Goal: Communication & Community: Answer question/provide support

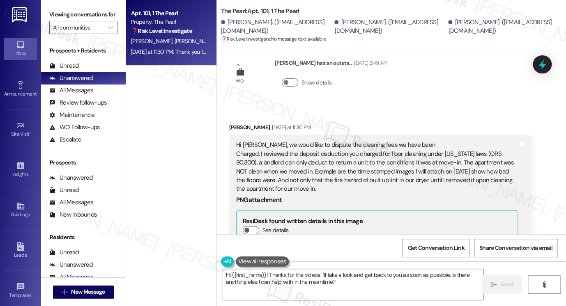
scroll to position [1612, 0]
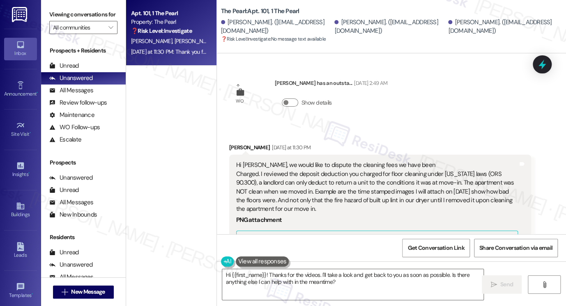
click at [302, 165] on div "Hi [PERSON_NAME], we would like to dispute the cleaning fees we have been Charg…" at bounding box center [377, 187] width 282 height 53
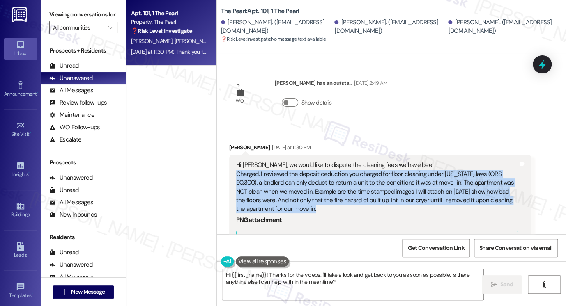
click at [302, 165] on div "Hi Sarah, we would like to dispute the cleaning fees we have been Charged. I re…" at bounding box center [377, 187] width 282 height 53
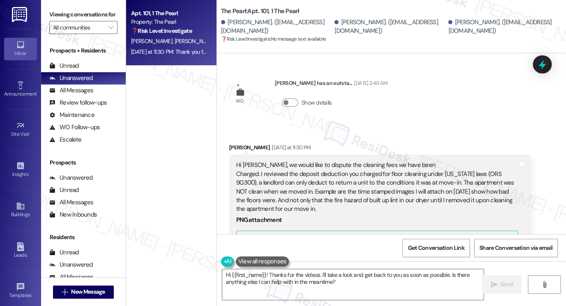
click at [319, 161] on div "Hi Sarah, we would like to dispute the cleaning fees we have been Charged. I re…" at bounding box center [377, 187] width 282 height 53
click at [259, 161] on div "Hi Sarah, we would like to dispute the cleaning fees we have been Charged. I re…" at bounding box center [377, 187] width 282 height 53
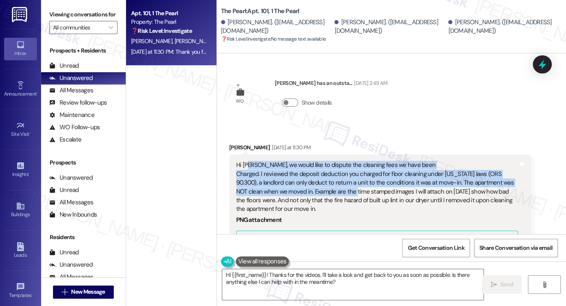
drag, startPoint x: 245, startPoint y: 132, endPoint x: 337, endPoint y: 155, distance: 94.7
click at [337, 161] on div "Hi Sarah, we would like to dispute the cleaning fees we have been Charged. I re…" at bounding box center [377, 187] width 282 height 53
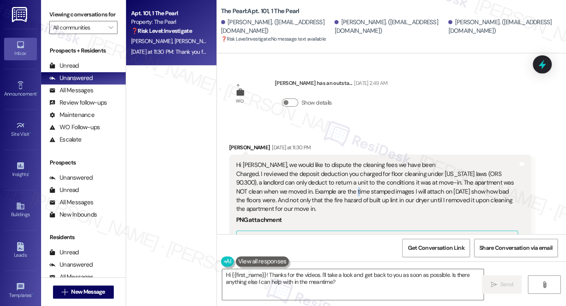
click at [336, 161] on div "Hi Sarah, we would like to dispute the cleaning fees we have been Charged. I re…" at bounding box center [377, 187] width 282 height 53
click at [335, 161] on div "Hi Sarah, we would like to dispute the cleaning fees we have been Charged. I re…" at bounding box center [377, 187] width 282 height 53
drag, startPoint x: 231, startPoint y: 131, endPoint x: 357, endPoint y: 177, distance: 134.0
click at [357, 177] on div "Hi Sarah, we would like to dispute the cleaning fees we have been Charged. I re…" at bounding box center [380, 305] width 302 height 301
copy div "Hi Sarah, we would like to dispute the cleaning fees we have been Charged. I re…"
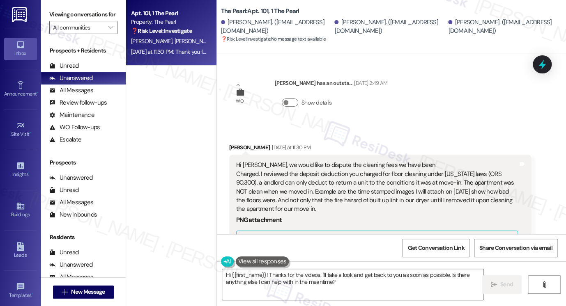
click at [46, 19] on div "Viewing conversations for All communities " at bounding box center [83, 21] width 85 height 42
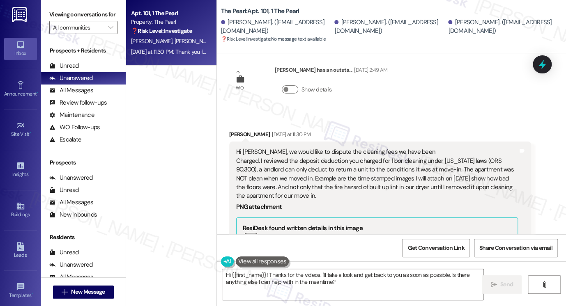
scroll to position [1613, 0]
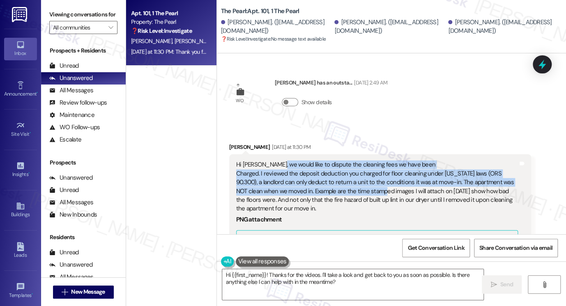
drag, startPoint x: 276, startPoint y: 129, endPoint x: 366, endPoint y: 157, distance: 94.0
click at [366, 161] on div "Hi Sarah, we would like to dispute the cleaning fees we have been Charged. I re…" at bounding box center [377, 187] width 282 height 53
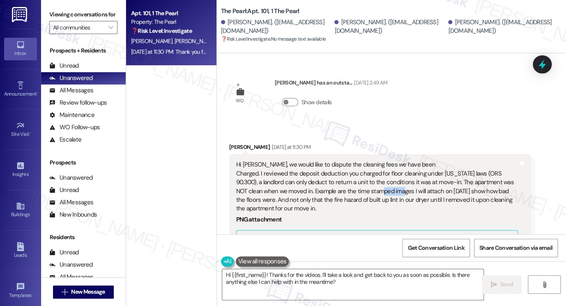
click at [366, 161] on div "Hi Sarah, we would like to dispute the cleaning fees we have been Charged. I re…" at bounding box center [377, 187] width 282 height 53
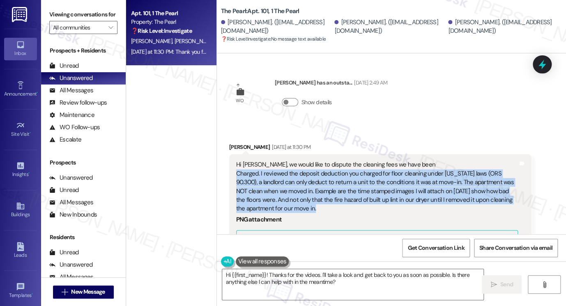
click at [366, 161] on div "Hi Sarah, we would like to dispute the cleaning fees we have been Charged. I re…" at bounding box center [377, 187] width 282 height 53
click at [312, 161] on div "Hi Sarah, we would like to dispute the cleaning fees we have been Charged. I re…" at bounding box center [377, 187] width 282 height 53
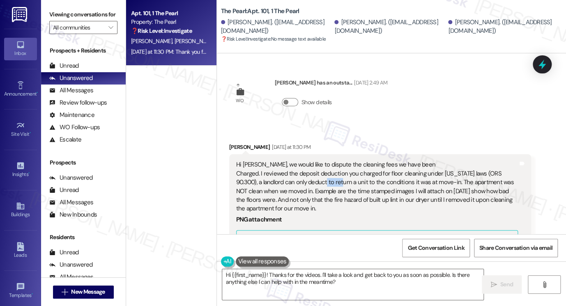
click at [312, 161] on div "Hi Sarah, we would like to dispute the cleaning fees we have been Charged. I re…" at bounding box center [377, 187] width 282 height 53
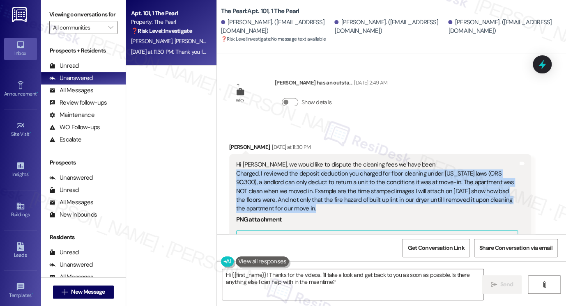
click at [312, 161] on div "Hi Sarah, we would like to dispute the cleaning fees we have been Charged. I re…" at bounding box center [377, 187] width 282 height 53
click at [489, 161] on div "Hi Sarah, we would like to dispute the cleaning fees we have been Charged. I re…" at bounding box center [377, 187] width 282 height 53
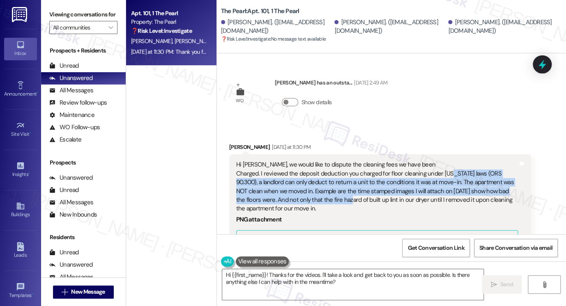
drag, startPoint x: 444, startPoint y: 138, endPoint x: 329, endPoint y: 166, distance: 118.4
click at [329, 166] on div "Hi Sarah, we would like to dispute the cleaning fees we have been Charged. I re…" at bounding box center [377, 187] width 282 height 53
click at [314, 162] on div "Hi Sarah, we would like to dispute the cleaning fees we have been Charged. I re…" at bounding box center [377, 187] width 282 height 53
drag, startPoint x: 298, startPoint y: 148, endPoint x: 325, endPoint y: 172, distance: 35.8
click at [325, 172] on div "Hi Sarah, we would like to dispute the cleaning fees we have been Charged. I re…" at bounding box center [377, 187] width 282 height 53
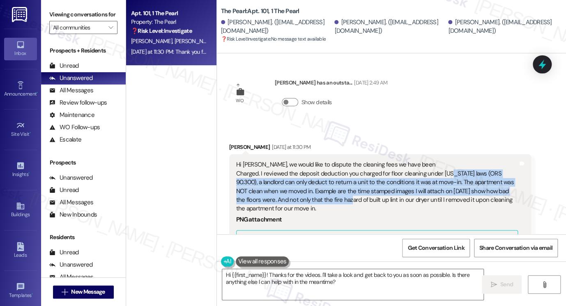
click at [325, 172] on div "Hi Sarah, we would like to dispute the cleaning fees we have been Charged. I re…" at bounding box center [377, 187] width 282 height 53
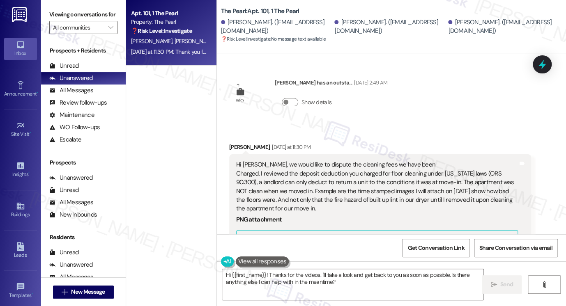
click at [281, 161] on div "Hi Sarah, we would like to dispute the cleaning fees we have been Charged. I re…" at bounding box center [377, 187] width 282 height 53
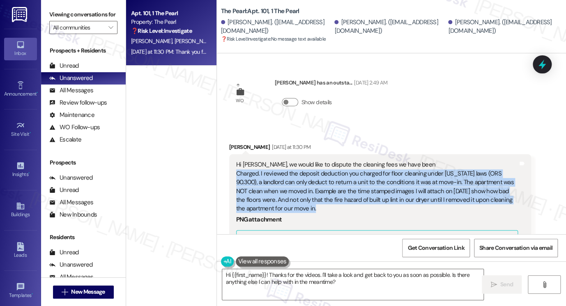
click at [281, 161] on div "Hi Sarah, we would like to dispute the cleaning fees we have been Charged. I re…" at bounding box center [377, 187] width 282 height 53
click at [377, 161] on div "Hi Sarah, we would like to dispute the cleaning fees we have been Charged. I re…" at bounding box center [377, 187] width 282 height 53
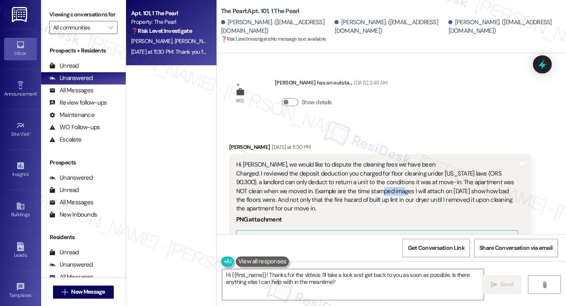
click at [377, 161] on div "Hi Sarah, we would like to dispute the cleaning fees we have been Charged. I re…" at bounding box center [377, 187] width 282 height 53
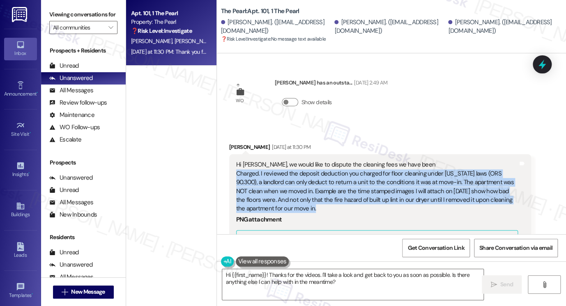
click at [377, 161] on div "Hi Sarah, we would like to dispute the cleaning fees we have been Charged. I re…" at bounding box center [377, 187] width 282 height 53
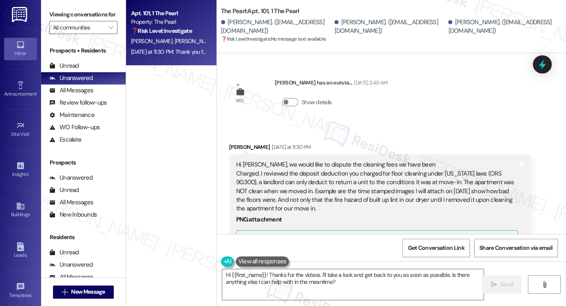
click at [53, 18] on label "Viewing conversations for" at bounding box center [83, 14] width 68 height 13
click at [45, 16] on div "Viewing conversations for All communities " at bounding box center [83, 21] width 85 height 42
click at [347, 282] on textarea "Hi {{first_name}}! Thanks for the videos. I'll take a look and get back to you …" at bounding box center [352, 284] width 261 height 31
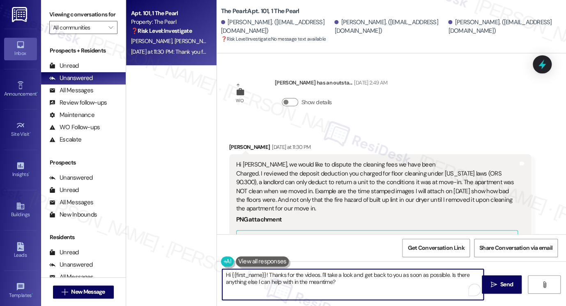
drag, startPoint x: 351, startPoint y: 281, endPoint x: 319, endPoint y: 276, distance: 33.3
click at [319, 276] on textarea "Hi {{first_name}}! Thanks for the videos. I'll take a look and get back to you …" at bounding box center [352, 284] width 261 height 31
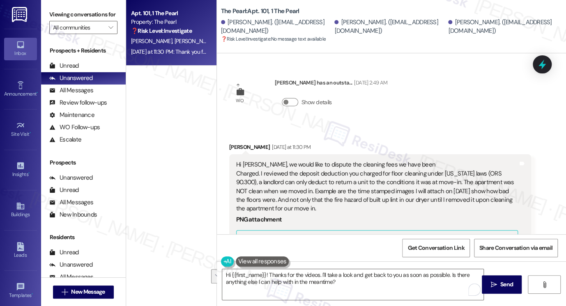
click at [49, 14] on label "Viewing conversations for" at bounding box center [83, 14] width 68 height 13
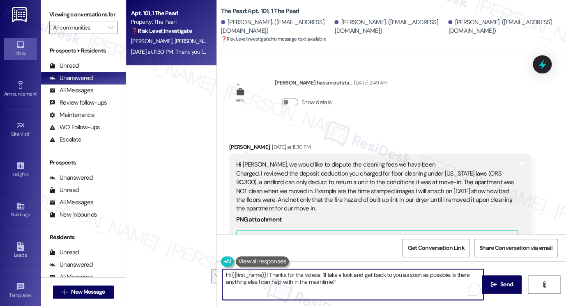
drag, startPoint x: 344, startPoint y: 285, endPoint x: 326, endPoint y: 270, distance: 22.8
click at [319, 273] on textarea "Hi {{first_name}}! Thanks for the videos. I'll take a look and get back to you …" at bounding box center [352, 284] width 261 height 31
paste textarea "Hi {{first_name}}, thank you for reaching out and for sharing these details. I …"
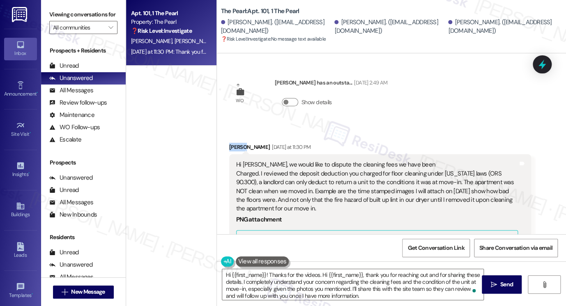
copy div "Tehgan"
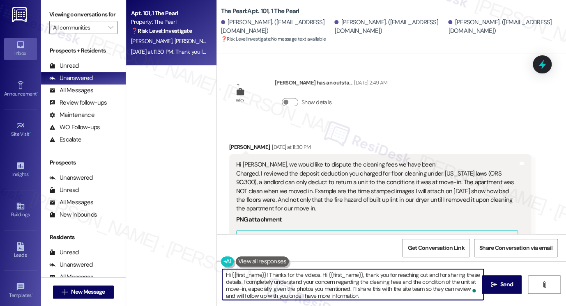
drag, startPoint x: 228, startPoint y: 275, endPoint x: 264, endPoint y: 274, distance: 35.7
click at [264, 274] on textarea "Hi {{first_name}}! Thanks for the videos. Hi {{first_name}}, thank you for reac…" at bounding box center [352, 284] width 261 height 31
paste textarea "Tehgan"
drag, startPoint x: 344, startPoint y: 276, endPoint x: 267, endPoint y: 275, distance: 76.4
click at [267, 275] on textarea "Hi Tehgan! Thanks for the videos. Hi {{first_name}}, thank you for reaching out…" at bounding box center [352, 284] width 261 height 31
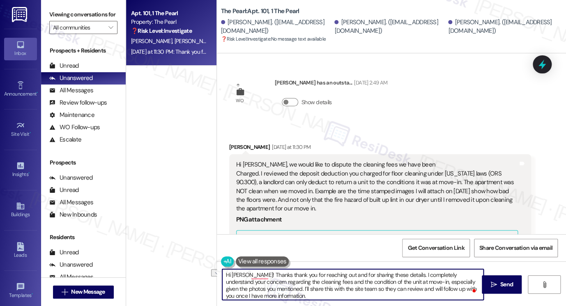
drag, startPoint x: 290, startPoint y: 273, endPoint x: 266, endPoint y: 274, distance: 23.8
click at [266, 274] on textarea "Hi Tehgan! Thanks thank you for reaching out and for sharing these details. I c…" at bounding box center [352, 284] width 261 height 31
click at [389, 277] on textarea "Hi Tehgan! Thanks for reaching out and for sharing these details. I completely …" at bounding box center [352, 284] width 261 height 31
click at [364, 274] on textarea "Hi Tehgan! Thanks for reaching out and for sharing these details. I understand …" at bounding box center [352, 284] width 261 height 31
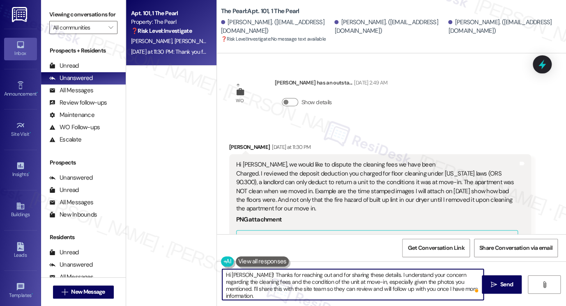
click at [364, 274] on textarea "Hi Tehgan! Thanks for reaching out and for sharing these details. I understand …" at bounding box center [352, 284] width 261 height 31
click at [355, 276] on textarea "Hi Tehgan! Thanks for reaching out and for sharing these details. I understand …" at bounding box center [352, 284] width 261 height 31
click at [373, 274] on textarea "Hi Tehgan! Thanks for reaching out and for sharing these details. I understand …" at bounding box center [352, 284] width 261 height 31
click at [372, 274] on textarea "Hi Tehgan! Thanks for reaching out and for sharing these details. I understand …" at bounding box center [352, 284] width 261 height 31
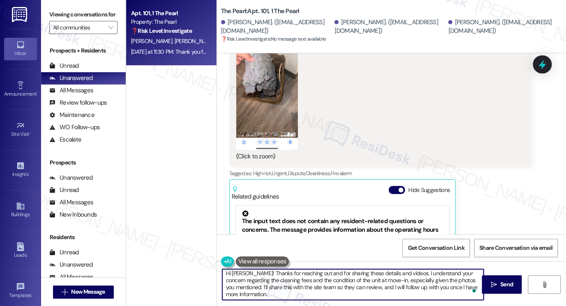
scroll to position [2, 0]
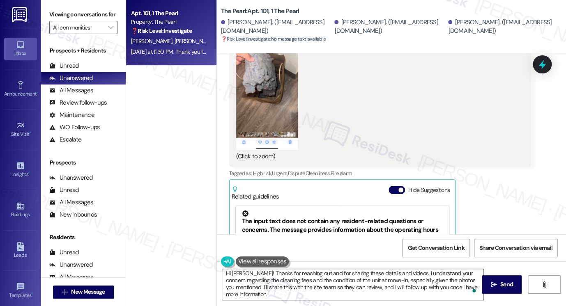
click at [281, 295] on textarea "Hi Tehgan! Thanks for reaching out and for sharing these details and videos. I …" at bounding box center [352, 284] width 261 height 31
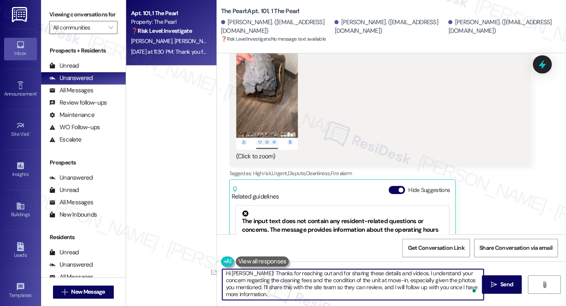
drag, startPoint x: 265, startPoint y: 294, endPoint x: 231, endPoint y: 294, distance: 33.7
click at [231, 294] on textarea "Hi Tehgan! Thanks for reaching out and for sharing these details and videos. I …" at bounding box center [352, 284] width 261 height 31
drag, startPoint x: 284, startPoint y: 296, endPoint x: 232, endPoint y: 294, distance: 52.6
click at [232, 294] on textarea "Hi Tehgan! Thanks for reaching out and for sharing these details and videos. I …" at bounding box center [352, 284] width 261 height 31
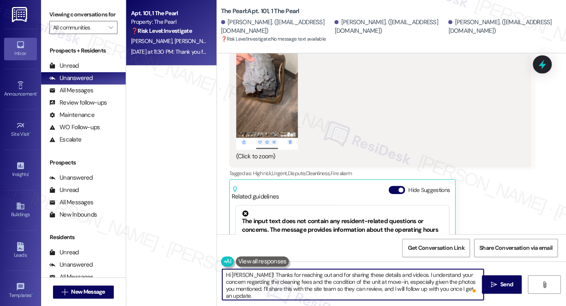
type textarea "Hi [PERSON_NAME]! Thanks for reaching out and for sharing these details and vid…"
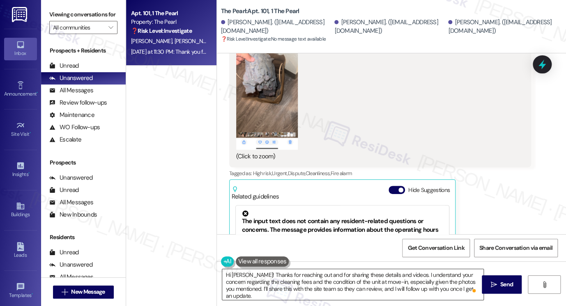
click at [295, 280] on textarea "Hi [PERSON_NAME]! Thanks for reaching out and for sharing these details and vid…" at bounding box center [352, 284] width 261 height 31
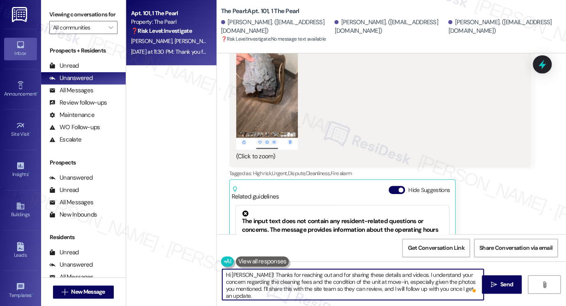
click at [295, 280] on textarea "Hi [PERSON_NAME]! Thanks for reaching out and for sharing these details and vid…" at bounding box center [352, 284] width 261 height 31
click at [372, 272] on textarea "Hi [PERSON_NAME]! Thanks for reaching out and for sharing these details and vid…" at bounding box center [352, 284] width 261 height 31
click at [333, 286] on textarea "Hi [PERSON_NAME]! Thanks for reaching out and for sharing these details and vid…" at bounding box center [352, 284] width 261 height 31
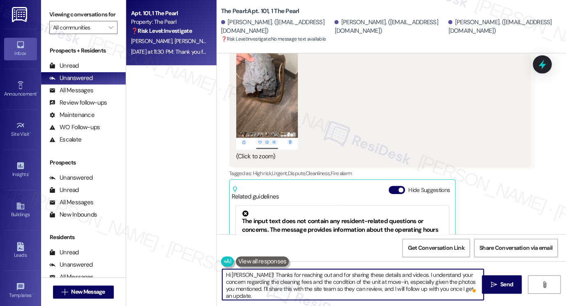
click at [328, 294] on textarea "Hi [PERSON_NAME]! Thanks for reaching out and for sharing these details and vid…" at bounding box center [352, 284] width 261 height 31
click at [489, 281] on span " Send" at bounding box center [502, 284] width 26 height 9
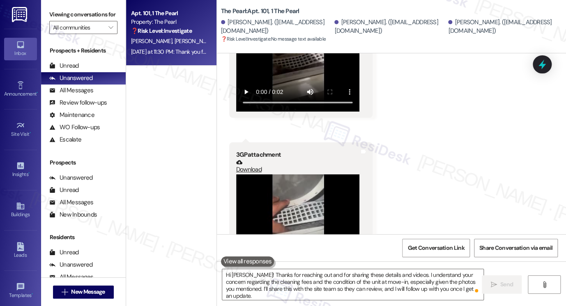
scroll to position [2273, 0]
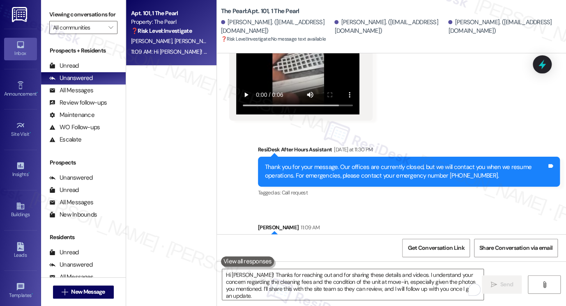
scroll to position [2435, 0]
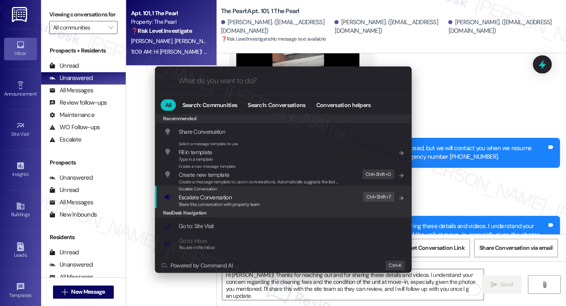
click at [303, 191] on div "Escalate Conversation Escalate Conversation Share this conversation with proper…" at bounding box center [284, 197] width 240 height 22
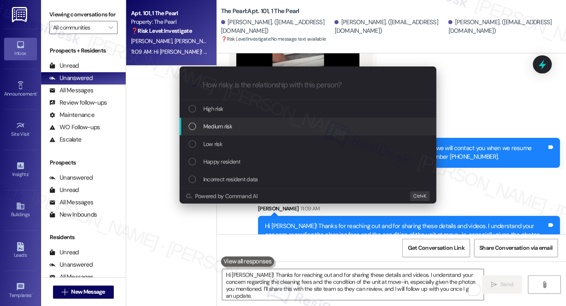
click at [253, 129] on div "Medium risk" at bounding box center [308, 126] width 240 height 9
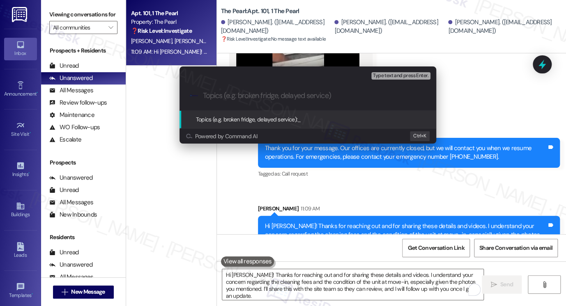
paste input "Dispute of Cleaning Fees"
type input "Dispute of Cleaning Fees"
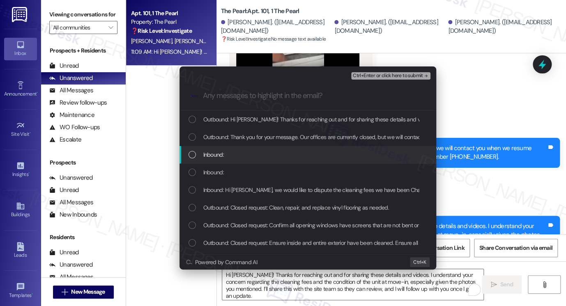
click at [230, 158] on div "Inbound:" at bounding box center [308, 154] width 240 height 9
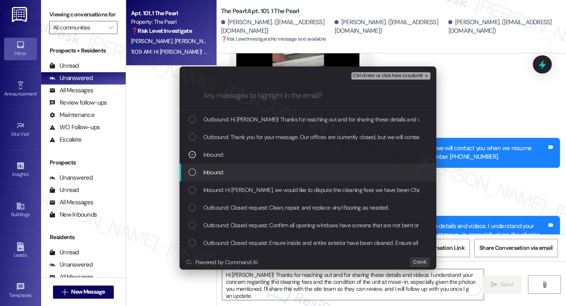
click at [220, 175] on span "Inbound:" at bounding box center [213, 172] width 21 height 9
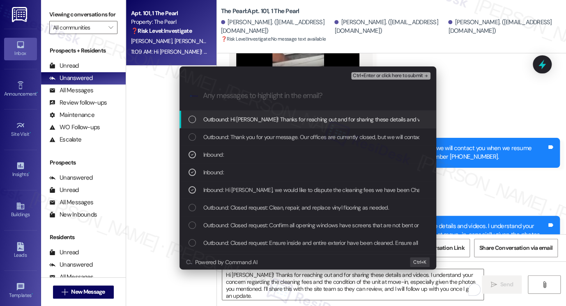
click at [381, 73] on span "Ctrl+Enter or click here to submit" at bounding box center [388, 76] width 70 height 6
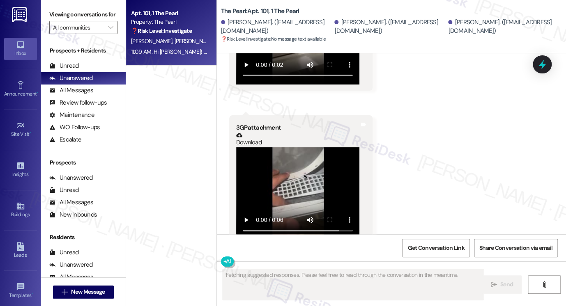
scroll to position [2285, 0]
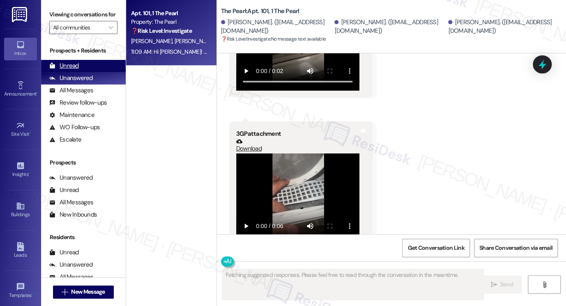
click at [83, 72] on div "Unread (0)" at bounding box center [83, 66] width 85 height 12
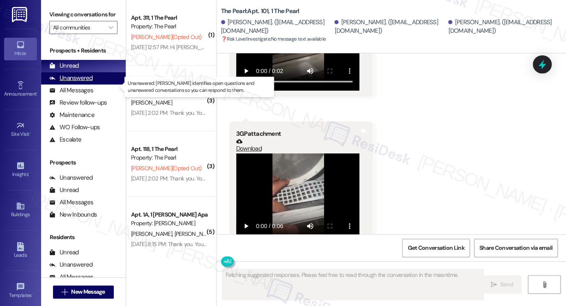
click at [74, 83] on div "Unanswered" at bounding box center [71, 78] width 44 height 9
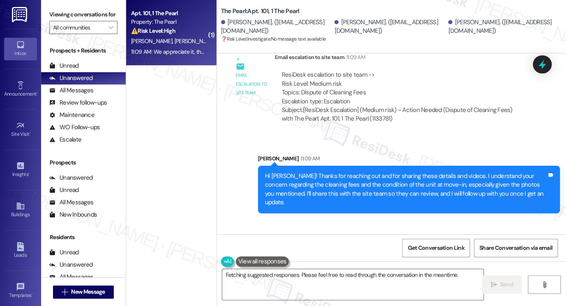
scroll to position [2701, 0]
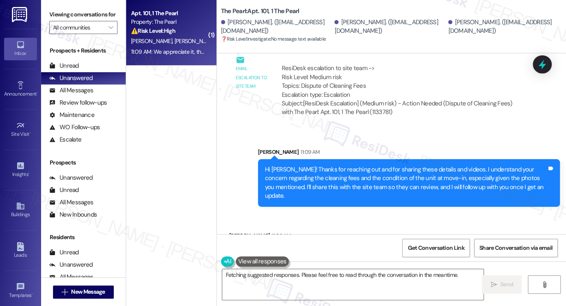
click at [321, 165] on div "Hi [PERSON_NAME]! Thanks for reaching out and for sharing these details and vid…" at bounding box center [406, 182] width 282 height 35
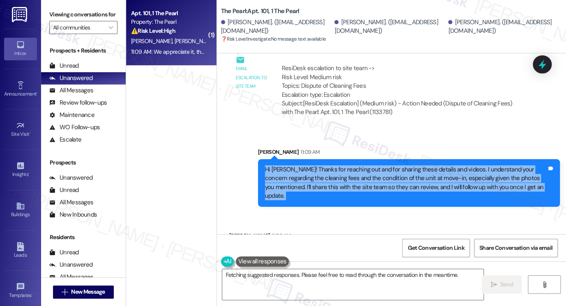
click at [321, 165] on div "Hi [PERSON_NAME]! Thanks for reaching out and for sharing these details and vid…" at bounding box center [406, 182] width 282 height 35
click at [372, 159] on div "Hi Tehgan! Thanks for reaching out and for sharing these details and videos. I …" at bounding box center [409, 183] width 302 height 48
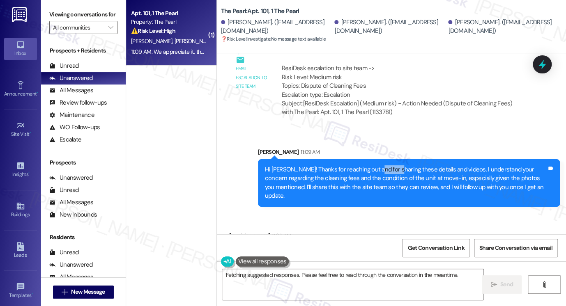
click at [372, 159] on div "Hi Tehgan! Thanks for reaching out and for sharing these details and videos. I …" at bounding box center [409, 183] width 302 height 48
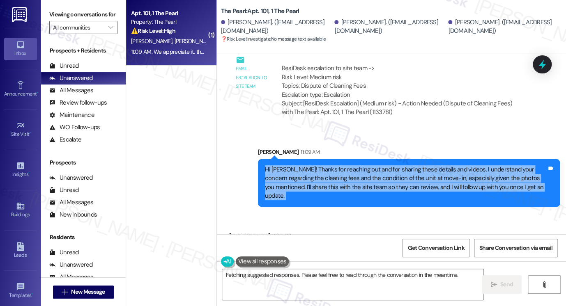
click at [372, 159] on div "Hi Tehgan! Thanks for reaching out and for sharing these details and videos. I …" at bounding box center [409, 183] width 302 height 48
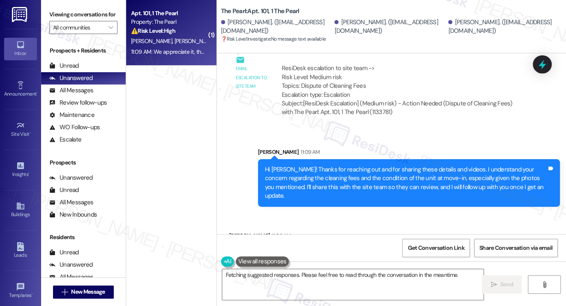
click at [408, 148] on div "Sarah 11:09 AM" at bounding box center [409, 153] width 302 height 11
click at [388, 165] on div "Hi [PERSON_NAME]! Thanks for reaching out and for sharing these details and vid…" at bounding box center [406, 182] width 282 height 35
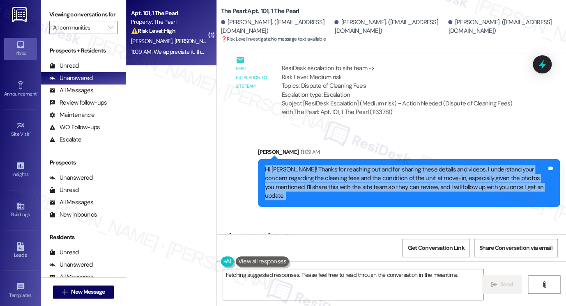
click at [388, 165] on div "Hi [PERSON_NAME]! Thanks for reaching out and for sharing these details and vid…" at bounding box center [406, 182] width 282 height 35
click at [327, 165] on div "Hi [PERSON_NAME]! Thanks for reaching out and for sharing these details and vid…" at bounding box center [406, 182] width 282 height 35
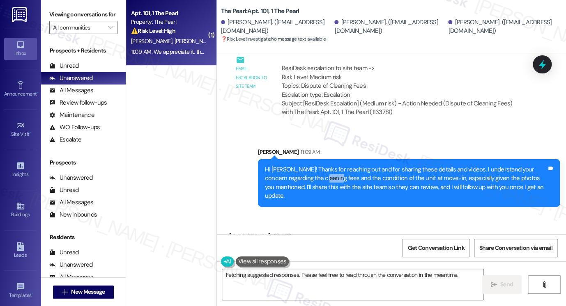
click at [327, 165] on div "Hi [PERSON_NAME]! Thanks for reaching out and for sharing these details and vid…" at bounding box center [406, 182] width 282 height 35
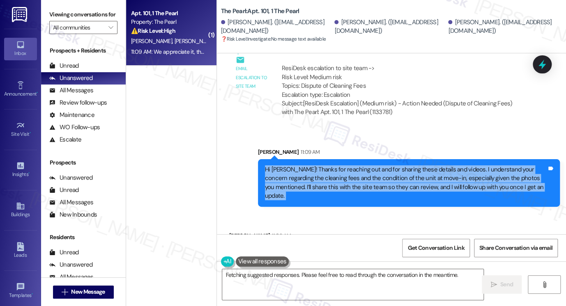
click at [327, 165] on div "Hi [PERSON_NAME]! Thanks for reaching out and for sharing these details and vid…" at bounding box center [406, 182] width 282 height 35
click at [311, 274] on textarea "Hi {{first_name}}! Thanks for sending those videos over. I'm happy to follow up…" at bounding box center [352, 284] width 261 height 31
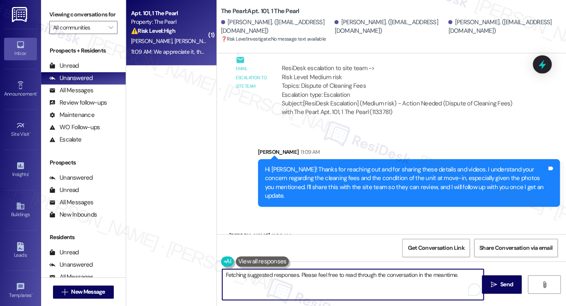
click at [311, 274] on textarea "Hi {{first_name}}! Thanks for sending those videos over. I'm happy to follow up…" at bounding box center [352, 284] width 261 height 31
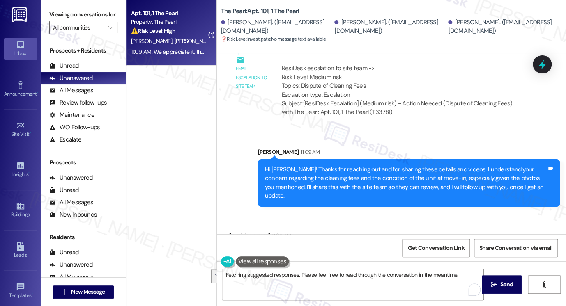
click at [297, 249] on div "We appreciate it, thank you so much!" at bounding box center [284, 253] width 97 height 9
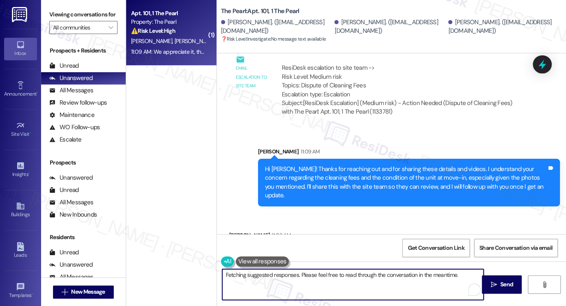
click at [366, 276] on textarea "Hi {{first_name}}! Thanks for sending those videos over. I'm happy to follow up…" at bounding box center [352, 284] width 261 height 31
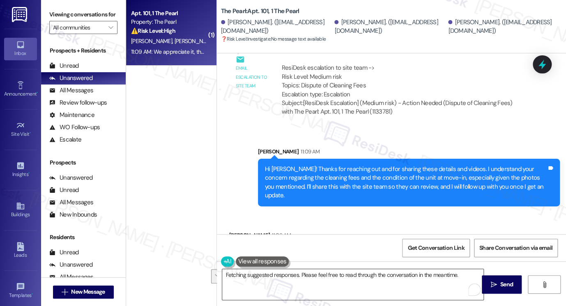
click at [312, 284] on textarea "Hi {{first_name}}! Thanks for sending those videos over. I'm happy to follow up…" at bounding box center [352, 284] width 261 height 31
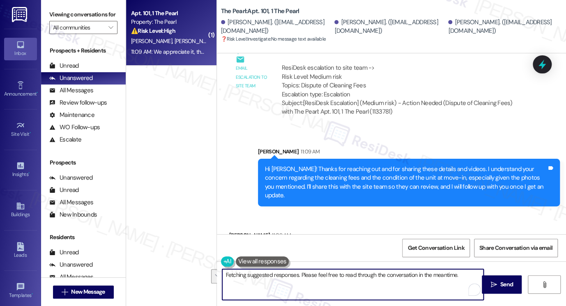
click at [312, 284] on textarea "Hi {{first_name}}! Thanks for sending those videos over. I'm happy to follow up…" at bounding box center [352, 284] width 261 height 31
click at [420, 278] on textarea "You're welcome! I'll be in touch as soon as I hear more from the team." at bounding box center [352, 284] width 261 height 31
drag, startPoint x: 411, startPoint y: 275, endPoint x: 348, endPoint y: 276, distance: 62.8
click at [348, 276] on textarea "You're welcome! I'll be in touch as soon as I hear more from the team." at bounding box center [352, 284] width 261 height 31
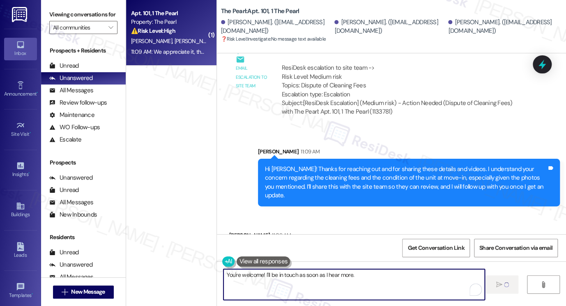
type textarea "You're welcome! I'll be in touch as soon as I hear more."
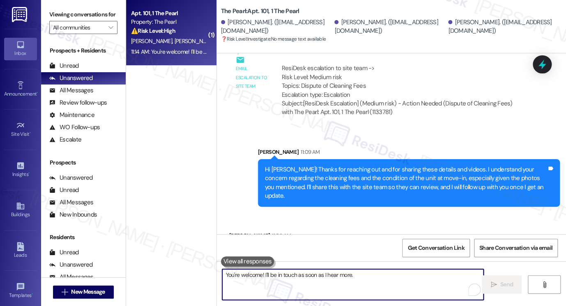
click at [291, 249] on div "We appreciate it, thank you so much!" at bounding box center [284, 253] width 97 height 9
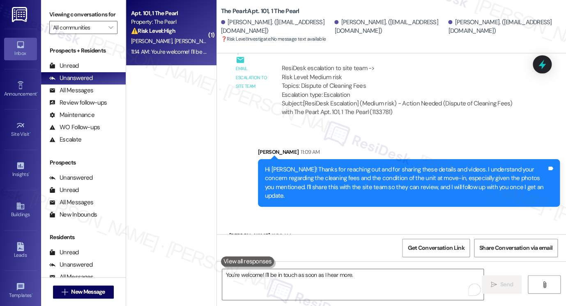
click at [291, 249] on div "We appreciate it, thank you so much!" at bounding box center [284, 253] width 97 height 9
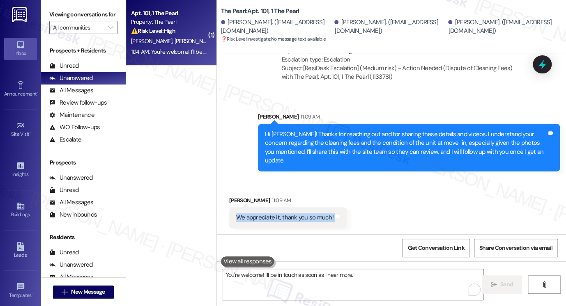
scroll to position [2758, 0]
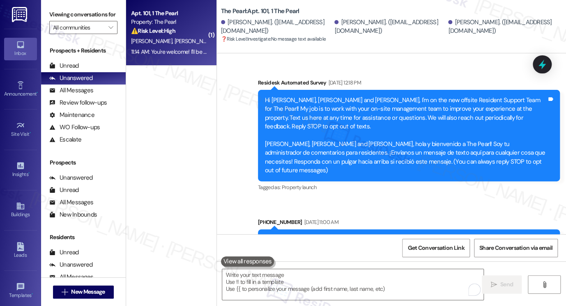
scroll to position [2758, 0]
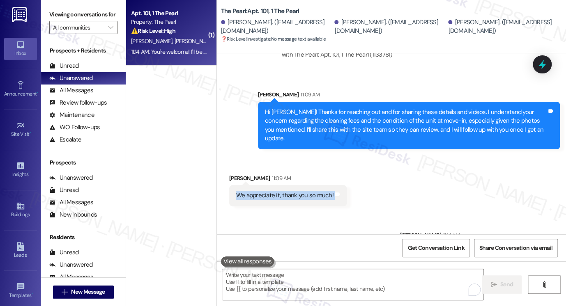
click at [388, 213] on div "Sent via SMS [PERSON_NAME] 11:14 AM You're welcome! I'll be in touch as soon as…" at bounding box center [391, 241] width 349 height 57
click at [76, 83] on div "Unanswered" at bounding box center [71, 78] width 44 height 9
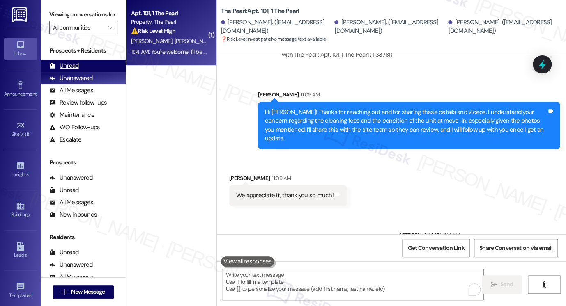
click at [75, 70] on div "Unread" at bounding box center [64, 66] width 30 height 9
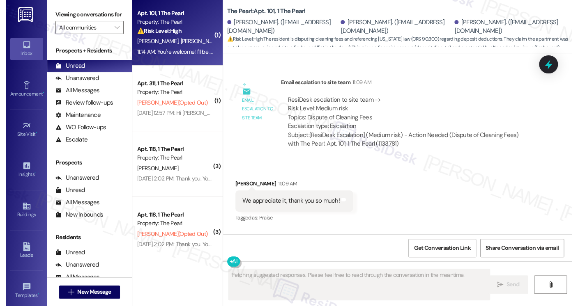
scroll to position [2576, 0]
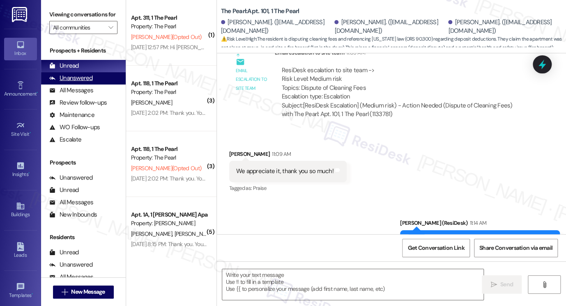
click at [81, 83] on div "Unanswered" at bounding box center [71, 78] width 44 height 9
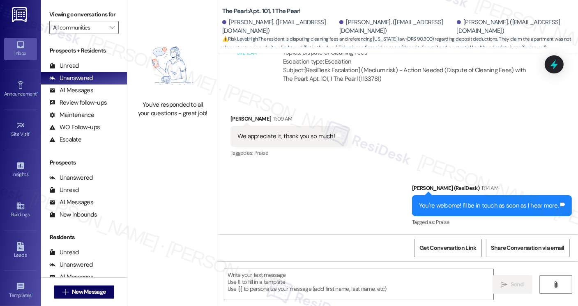
scroll to position [2533, 0]
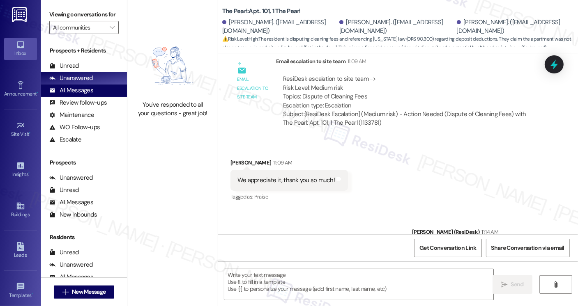
click at [101, 97] on div "All Messages (undefined)" at bounding box center [84, 91] width 86 height 12
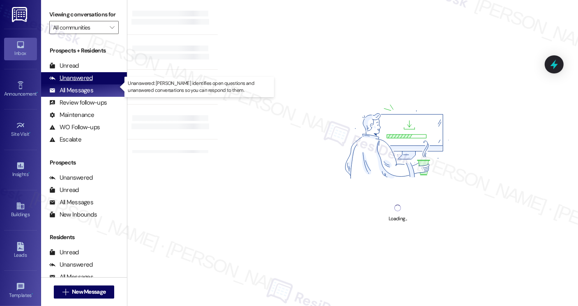
click at [94, 85] on div "Unanswered (0)" at bounding box center [84, 78] width 86 height 12
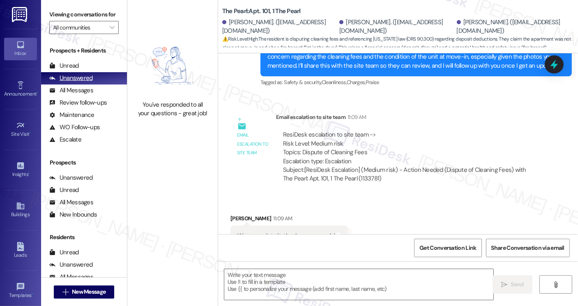
scroll to position [2463, 0]
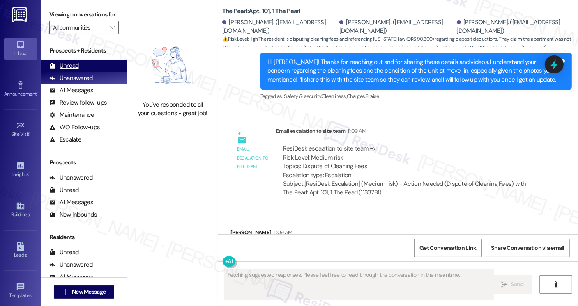
click at [75, 70] on div "Unread" at bounding box center [64, 66] width 30 height 9
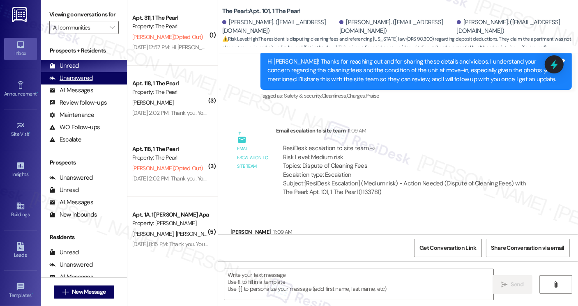
click at [79, 82] on div "Unanswered (0)" at bounding box center [84, 78] width 86 height 12
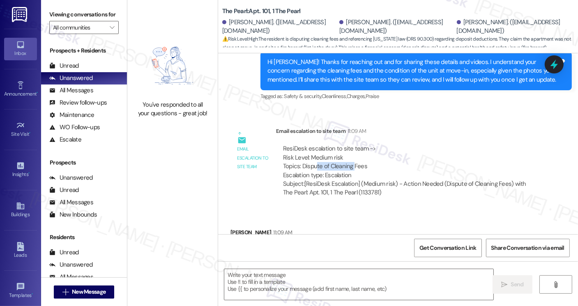
drag, startPoint x: 312, startPoint y: 122, endPoint x: 350, endPoint y: 125, distance: 38.3
click at [350, 145] on div "ResiDesk escalation to site team -> Risk Level: Medium risk Topics: Dispute of …" at bounding box center [409, 162] width 252 height 35
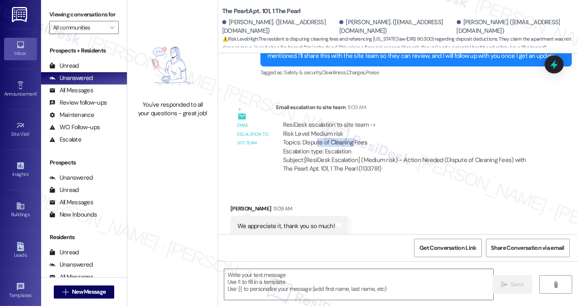
scroll to position [2533, 0]
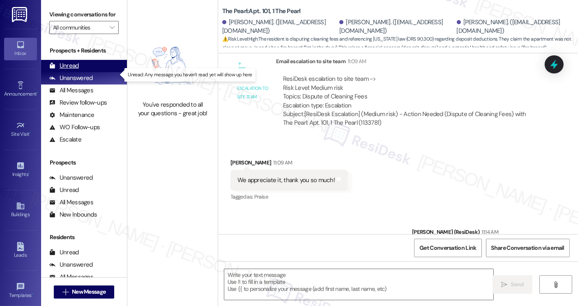
click at [92, 72] on div "Unread (0)" at bounding box center [84, 66] width 86 height 12
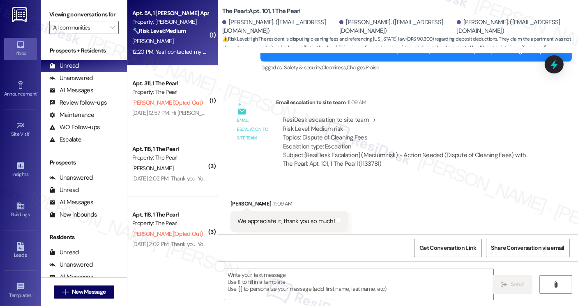
click at [185, 53] on div "12:20 PM: Yes I contacted my bank and they are taking care of it. Thank you 12:…" at bounding box center [221, 51] width 179 height 7
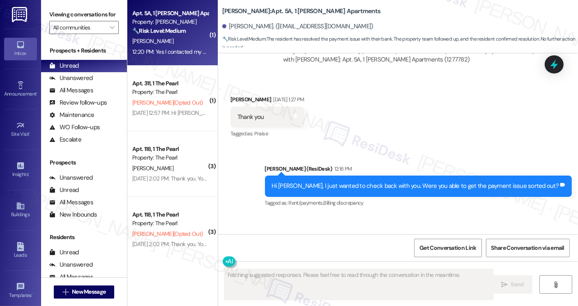
scroll to position [3109, 0]
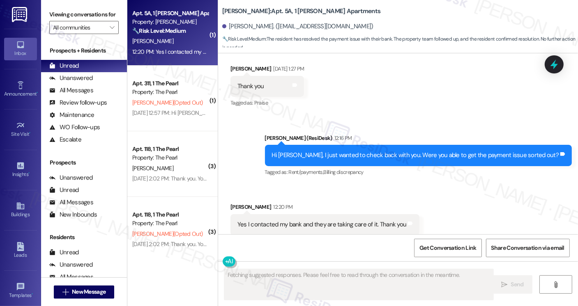
click at [300, 220] on div "Yes I contacted my bank and they are taking care of it. Thank you" at bounding box center [321, 224] width 169 height 9
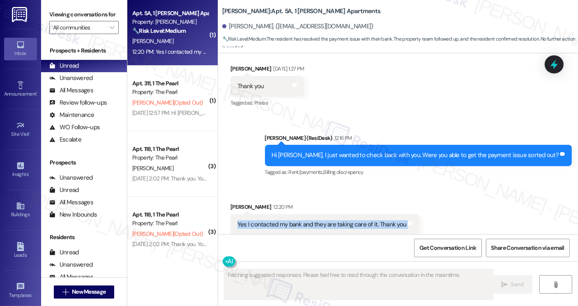
click at [300, 220] on div "Yes I contacted my bank and they are taking care of it. Thank you" at bounding box center [321, 224] width 169 height 9
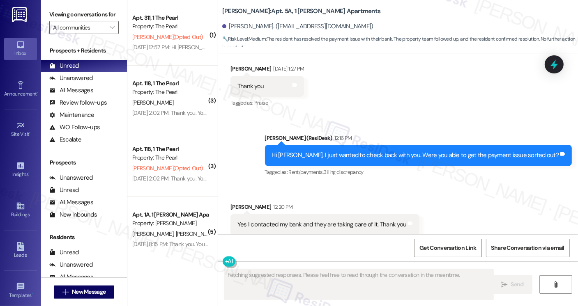
click at [352, 151] on div "Hi [PERSON_NAME], I just wanted to check back with you. Were you able to get th…" at bounding box center [415, 155] width 287 height 9
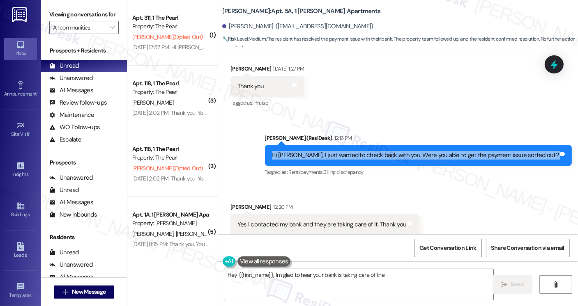
click at [352, 151] on div "Hi [PERSON_NAME], I just wanted to check back with you. Were you able to get th…" at bounding box center [415, 155] width 287 height 9
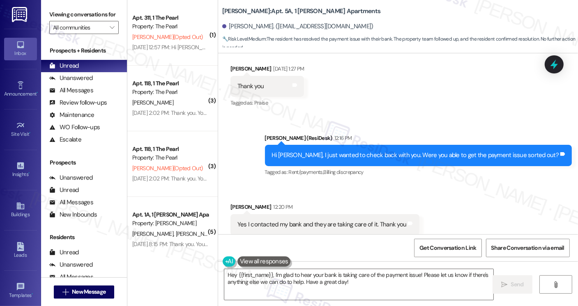
click at [418, 128] on div "Sent via SMS [PERSON_NAME] (ResiDesk) 12:16 PM Hi [PERSON_NAME], I just wanted …" at bounding box center [418, 156] width 319 height 57
click at [402, 151] on div "Hi [PERSON_NAME], I just wanted to check back with you. Were you able to get th…" at bounding box center [415, 155] width 287 height 9
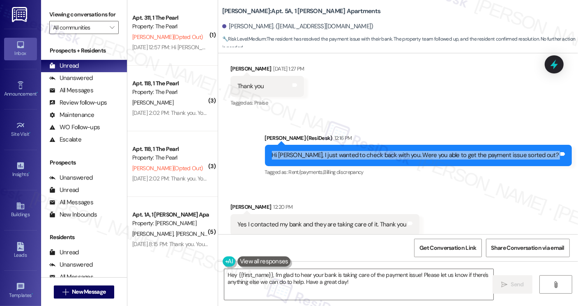
click at [402, 151] on div "Hi [PERSON_NAME], I just wanted to check back with you. Were you able to get th…" at bounding box center [415, 155] width 287 height 9
click at [301, 272] on textarea "Hey {{first_name}}, I'm glad to hear your bank is taking care of the payment is…" at bounding box center [358, 284] width 269 height 31
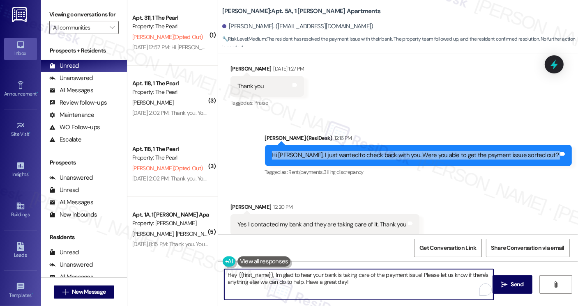
click at [301, 272] on textarea "Hey {{first_name}}, I'm glad to hear your bank is taking care of the payment is…" at bounding box center [358, 284] width 269 height 31
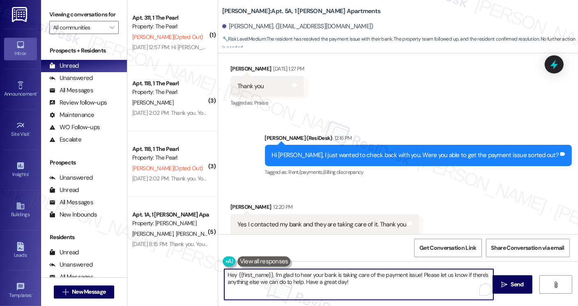
click at [301, 272] on textarea "Hey {{first_name}}, I'm glad to hear your bank is taking care of the payment is…" at bounding box center [358, 284] width 269 height 31
click at [388, 289] on textarea "Hey {{first_name}}, I'm glad to hear your bank is taking care of the payment is…" at bounding box center [358, 284] width 269 height 31
click at [278, 277] on textarea "Hey {{first_name}}, I'm glad to hear your bank is taking care of the payment is…" at bounding box center [358, 284] width 269 height 31
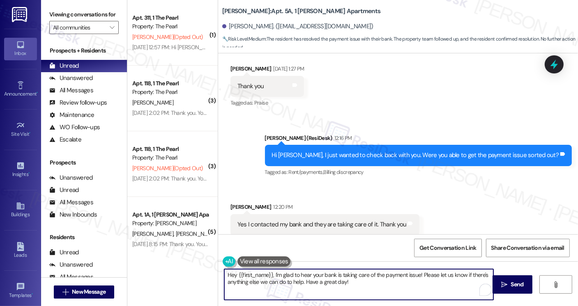
click at [385, 276] on textarea "Hey {{first_name}}, I'm glad to hear your bank is taking care of the payment is…" at bounding box center [358, 284] width 269 height 31
drag, startPoint x: 417, startPoint y: 275, endPoint x: 217, endPoint y: 254, distance: 201.1
click at [218, 254] on div "Lease started [DATE] 8:00 PM Survey, sent via SMS Residesk Automated Survey [DA…" at bounding box center [398, 206] width 360 height 306
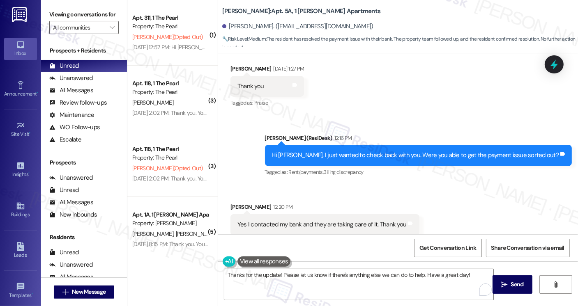
click at [230, 203] on div "[PERSON_NAME] 12:20 PM" at bounding box center [324, 208] width 189 height 11
click at [254, 220] on div "Yes I contacted my bank and they are taking care of it. Thank you" at bounding box center [321, 224] width 169 height 9
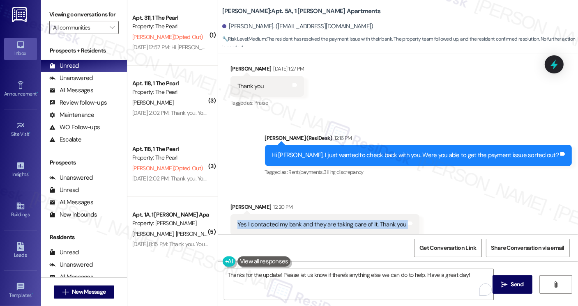
click at [254, 220] on div "Yes I contacted my bank and they are taking care of it. Thank you" at bounding box center [321, 224] width 169 height 9
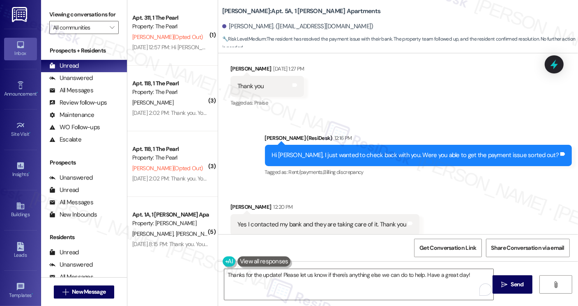
click at [339, 151] on div "Hi [PERSON_NAME], I just wanted to check back with you. Were you able to get th…" at bounding box center [415, 155] width 287 height 9
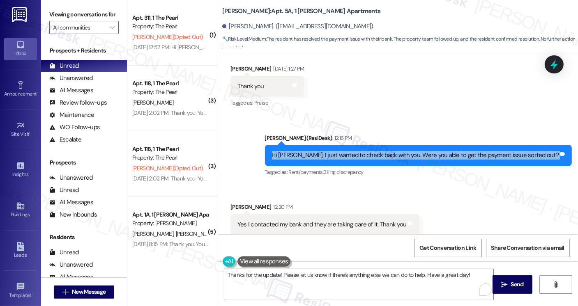
click at [339, 151] on div "Hi [PERSON_NAME], I just wanted to check back with you. Were you able to get th…" at bounding box center [415, 155] width 287 height 9
copy div "Hi [PERSON_NAME], I just wanted to check back with you. Were you able to get th…"
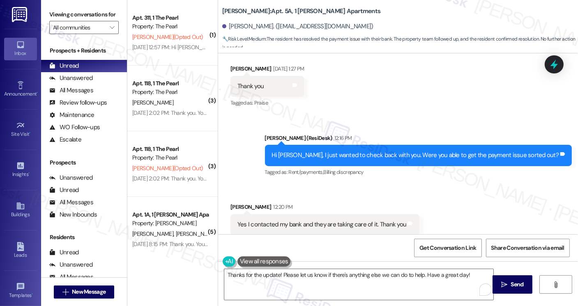
click at [340, 220] on div "Yes I contacted my bank and they are taking care of it. Thank you" at bounding box center [321, 224] width 169 height 9
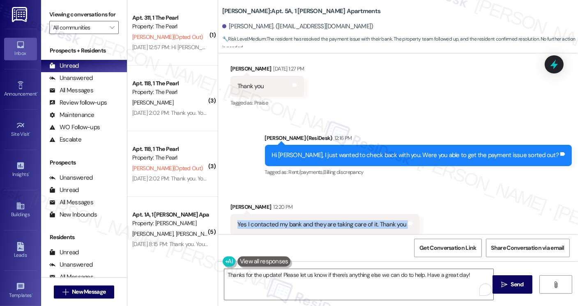
click at [340, 220] on div "Yes I contacted my bank and they are taking care of it. Thank you" at bounding box center [321, 224] width 169 height 9
copy div "Yes I contacted my bank and they are taking care of it. Thank you Tags and notes"
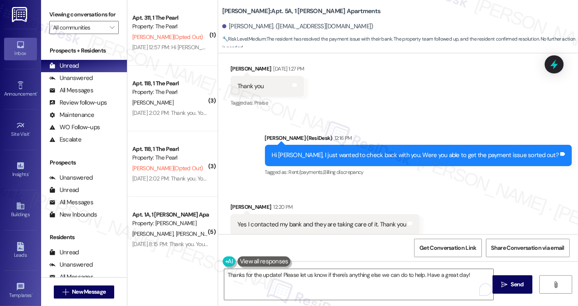
click at [43, 6] on div "Viewing conversations for All communities " at bounding box center [84, 21] width 86 height 42
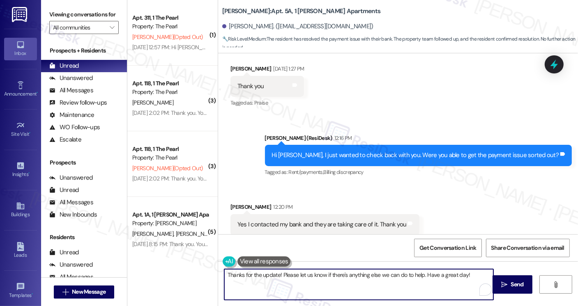
click at [303, 279] on textarea "Thanks for the update! Please let us know if there's anything else we can do to…" at bounding box center [358, 284] width 269 height 31
paste textarea "t’s great to hear, [PERSON_NAME] — I’m glad your bank is taking care of it. Tha…"
drag, startPoint x: 377, startPoint y: 274, endPoint x: 268, endPoint y: 267, distance: 109.4
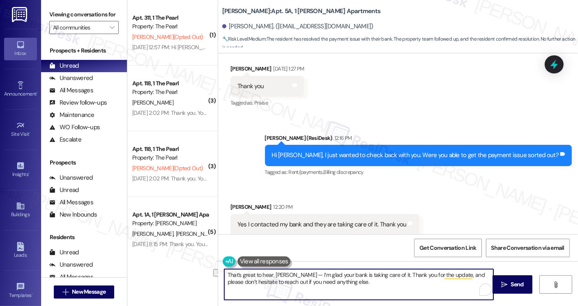
click at [268, 269] on div "That’s great to hear, [PERSON_NAME] — I’m glad your bank is taking care of it. …" at bounding box center [355, 285] width 270 height 32
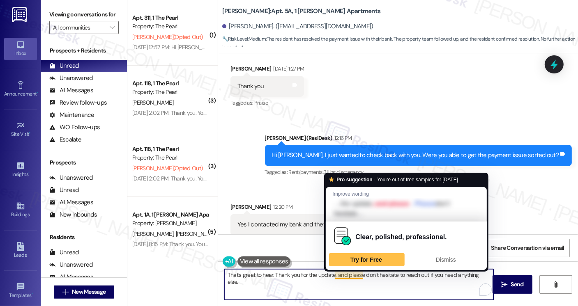
click at [386, 287] on textarea "That’s great to hear. Thank you for the update, and please don’t hesitate to re…" at bounding box center [358, 284] width 269 height 31
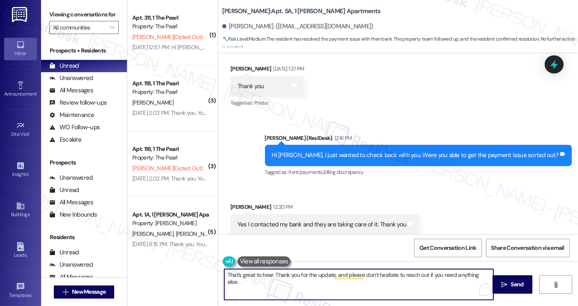
click at [329, 274] on textarea "That’s great to hear. Thank you for the update, and please don’t hesitate to re…" at bounding box center [358, 284] width 269 height 31
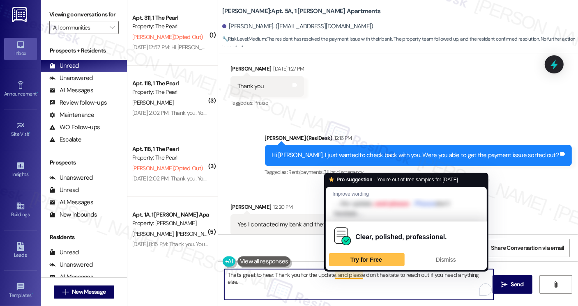
click at [335, 274] on textarea "That’s great to hear. Thank you for the update, and please don’t hesitate to re…" at bounding box center [358, 284] width 269 height 31
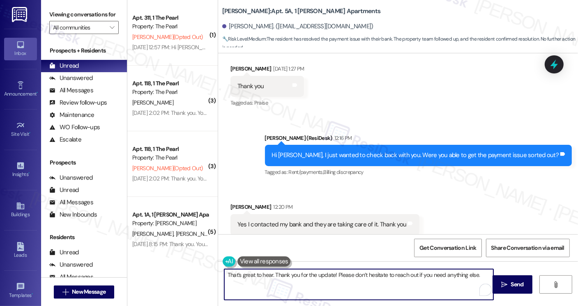
click at [377, 271] on textarea "That’s great to hear. Thank you for the update! Please don’t hesitate to reach …" at bounding box center [358, 284] width 269 height 31
click at [481, 274] on textarea "That’s great to hear. Thank you for the update! Please don’t hesitate to reach …" at bounding box center [358, 284] width 269 height 31
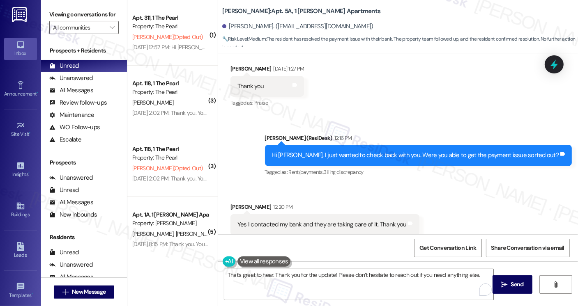
drag, startPoint x: 518, startPoint y: 281, endPoint x: 410, endPoint y: 218, distance: 125.1
click at [413, 218] on div "Lease started [DATE] 8:00 PM Survey, sent via SMS Residesk Automated Survey [DA…" at bounding box center [398, 206] width 360 height 306
click at [329, 272] on textarea "That’s great to hear. Thank you for the update! Please don’t hesitate to reach …" at bounding box center [358, 284] width 269 height 31
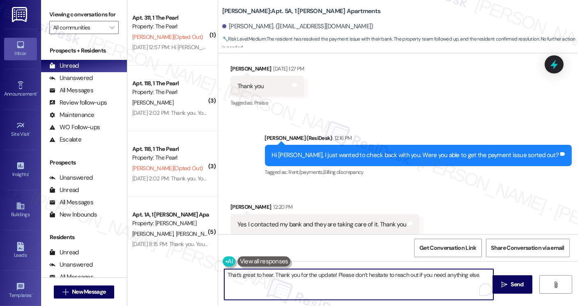
click at [329, 272] on textarea "That’s great to hear. Thank you for the update! Please don’t hesitate to reach …" at bounding box center [358, 284] width 269 height 31
click at [332, 273] on textarea "That’s great to hear. Thank you for the update! Please don’t hesitate to reach …" at bounding box center [358, 284] width 269 height 31
click at [327, 273] on textarea "That’s great to hear. Thank you for the update! Please don’t hesitate to reach …" at bounding box center [358, 284] width 269 height 31
click at [329, 274] on textarea "That’s great to hear. Thank you for the update! Please don’t hesitate to reach …" at bounding box center [358, 284] width 269 height 31
click at [239, 214] on div "Yes I contacted my bank and they are taking care of it. Thank you Tags and notes" at bounding box center [324, 224] width 189 height 21
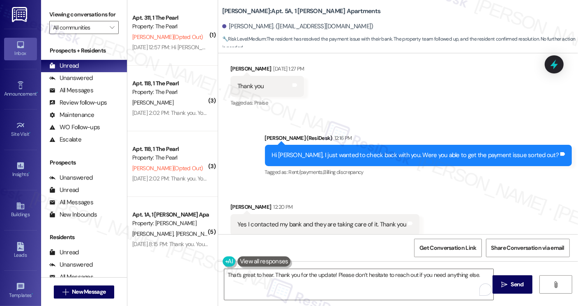
click at [239, 214] on div "Yes I contacted my bank and they are taking care of it. Thank you Tags and notes" at bounding box center [324, 224] width 189 height 21
click at [229, 197] on div "Received [STREET_ADDRESS][PERSON_NAME]:20 PM Yes I contacted my bank and they a…" at bounding box center [324, 225] width 201 height 57
copy div "Hailey"
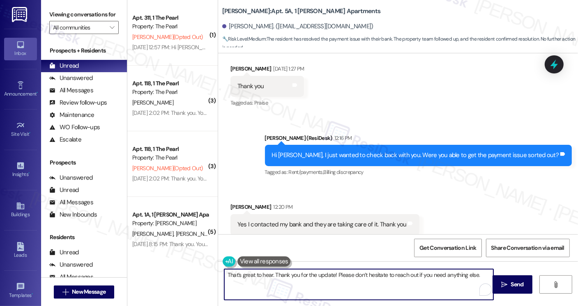
click at [330, 274] on textarea "That’s great to hear. Thank you for the update! Please don’t hesitate to reach …" at bounding box center [358, 284] width 269 height 31
paste textarea "Hailey"
click at [365, 283] on textarea "That’s great to hear. Thank you for the update [PERSON_NAME]! Please don’t hesi…" at bounding box center [358, 284] width 269 height 31
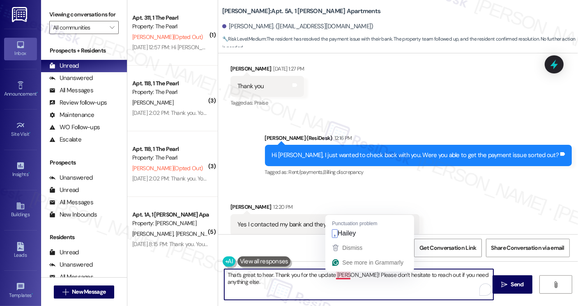
type textarea "That’s great to hear. Thank you for the update, [PERSON_NAME]! Please don’t hes…"
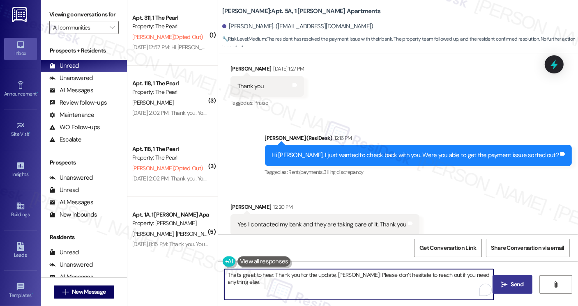
click at [506, 281] on span " Send" at bounding box center [512, 284] width 26 height 9
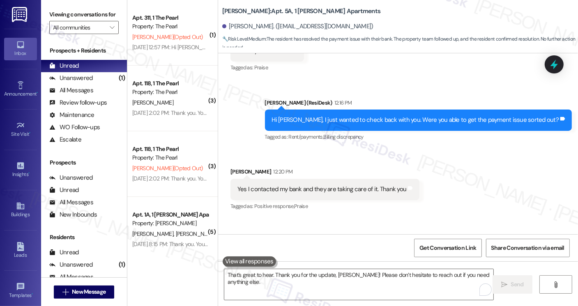
scroll to position [3167, 0]
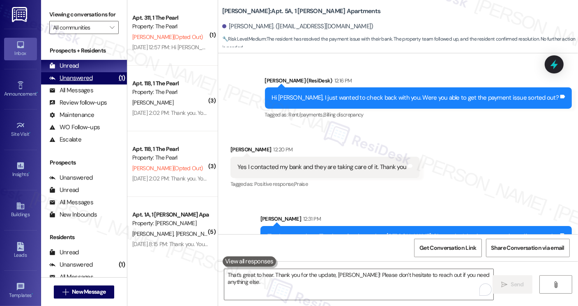
click at [93, 83] on div "Unanswered (1)" at bounding box center [84, 78] width 86 height 12
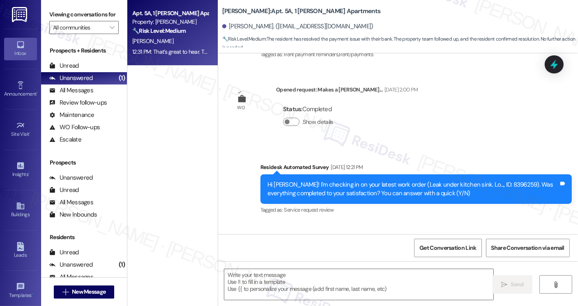
click at [183, 48] on div "12:31 PM: That’s great to hear. Thank you for the update, [PERSON_NAME]! Please…" at bounding box center [290, 51] width 317 height 7
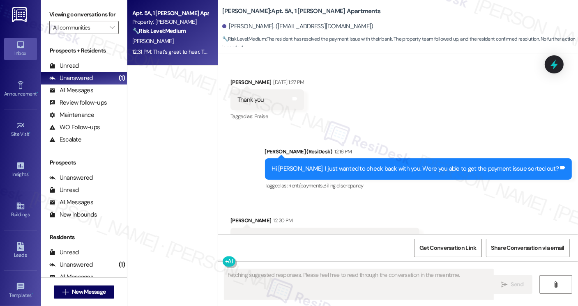
scroll to position [3109, 0]
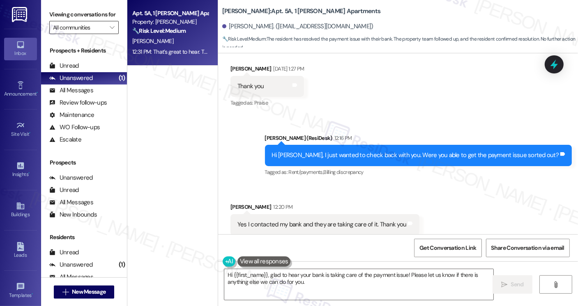
click at [92, 34] on input "All communities" at bounding box center [79, 27] width 53 height 13
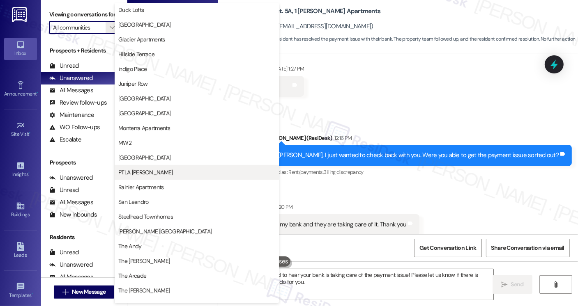
scroll to position [287, 0]
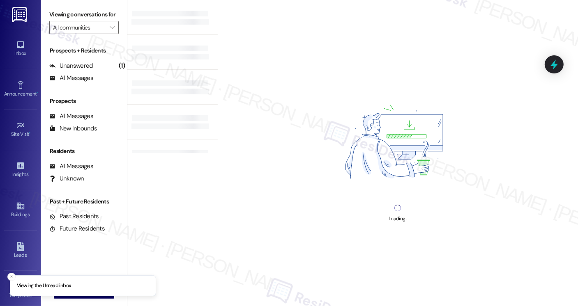
type input "[PERSON_NAME]"
